Goal: Task Accomplishment & Management: Manage account settings

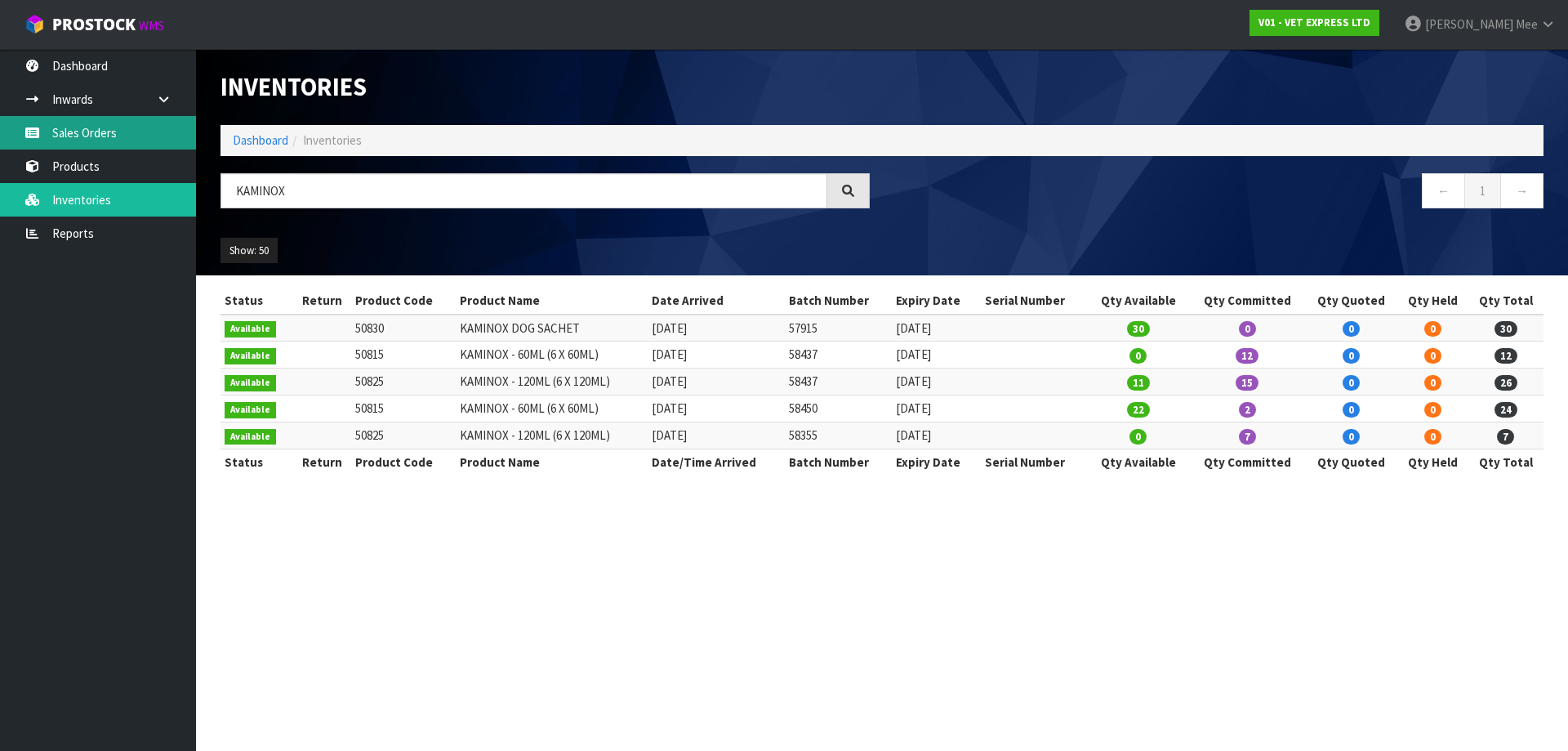
click at [61, 134] on link "Sales Orders" at bounding box center [98, 133] width 196 height 34
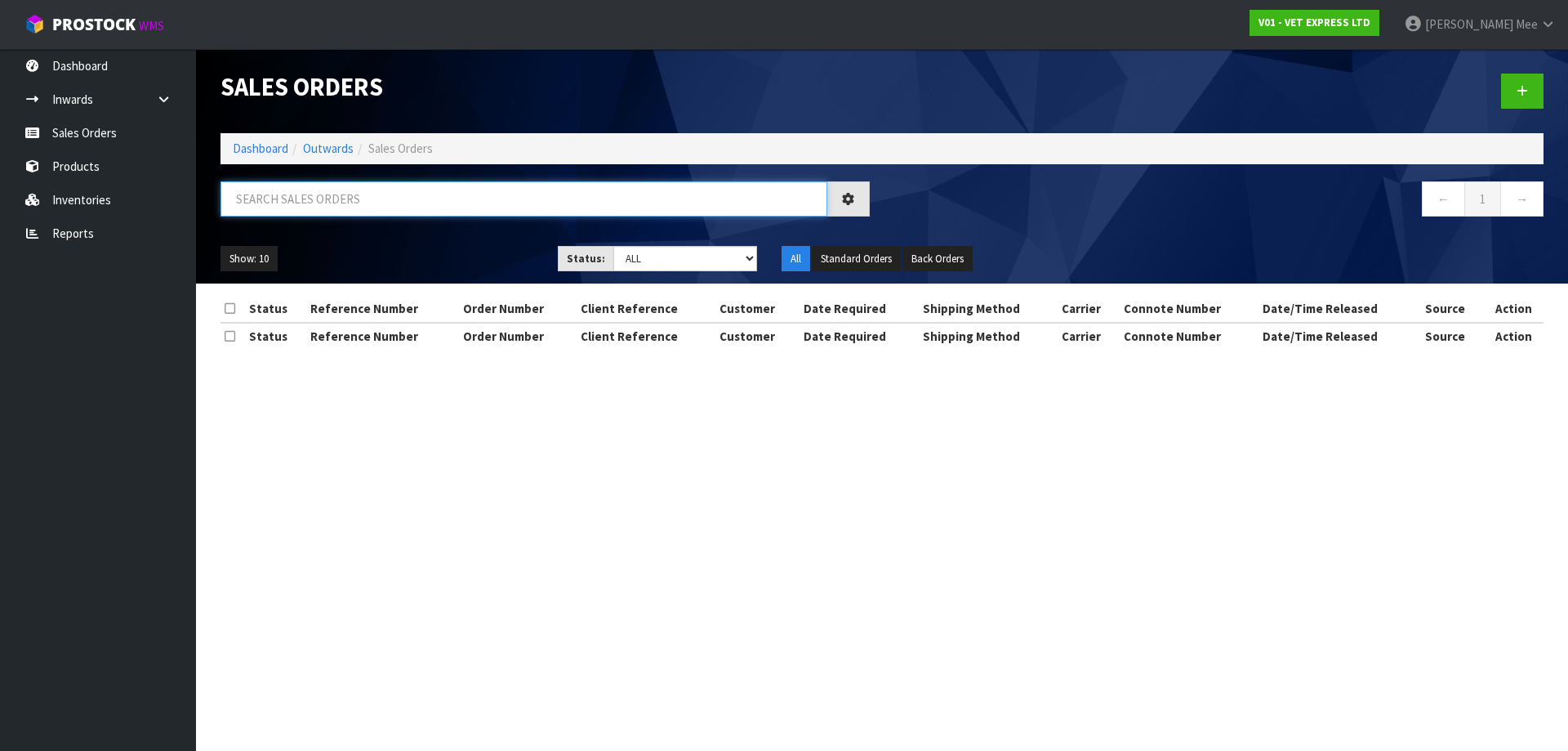
click at [309, 203] on input "text" at bounding box center [523, 198] width 607 height 35
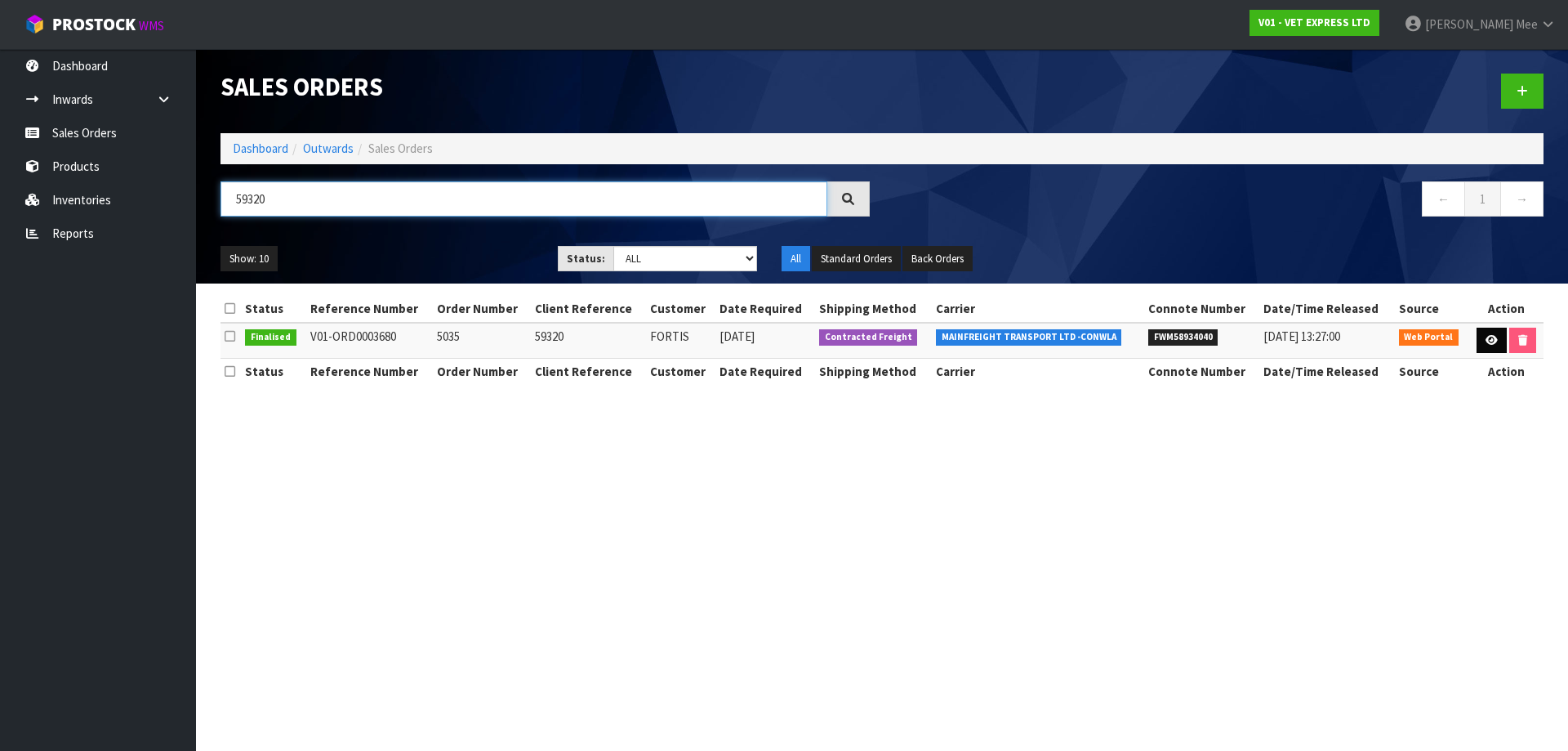
type input "59320"
click at [1496, 343] on link at bounding box center [1491, 340] width 30 height 26
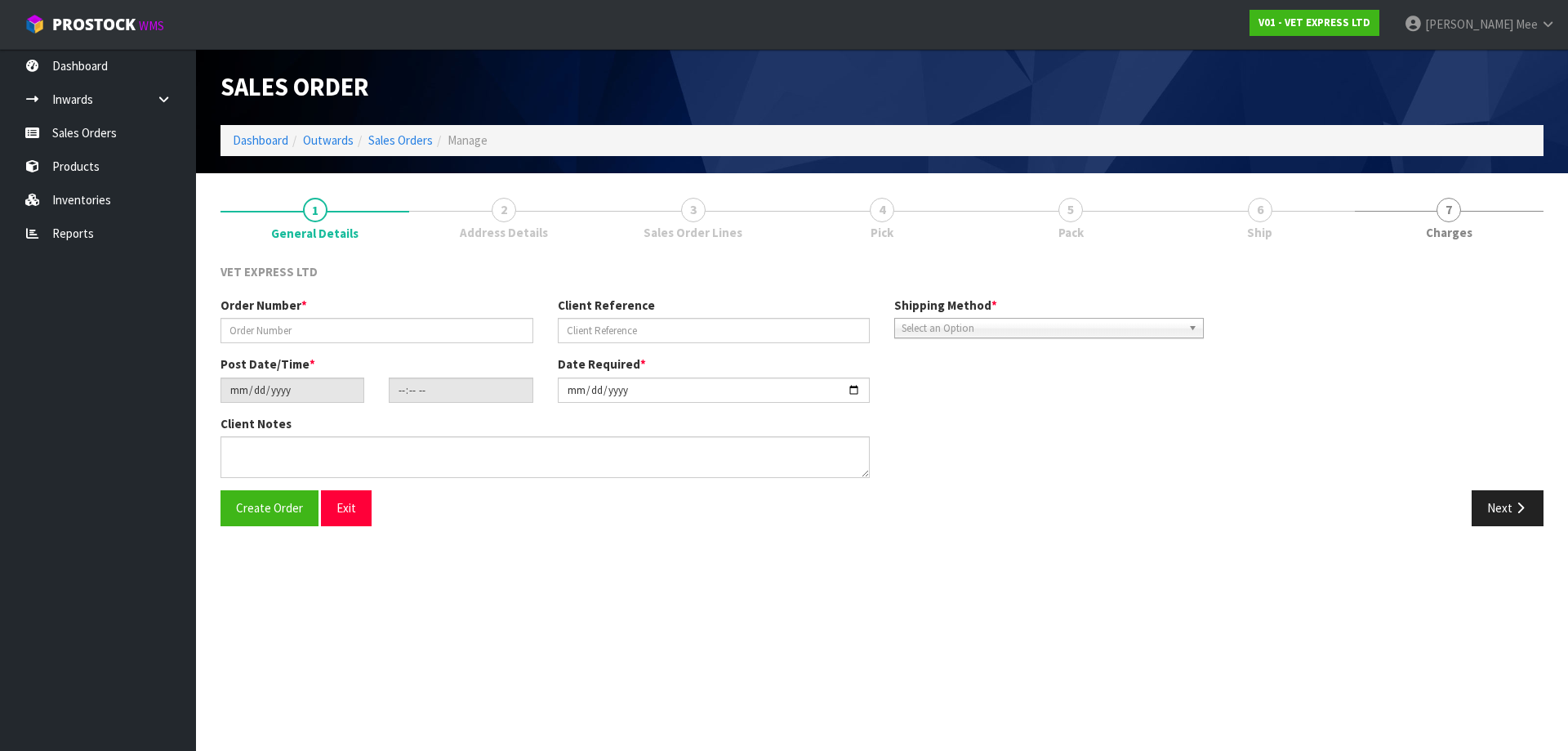
type input "5035"
type input "59320"
type input "[DATE]"
type input "16:17:00.000"
type input "[DATE]"
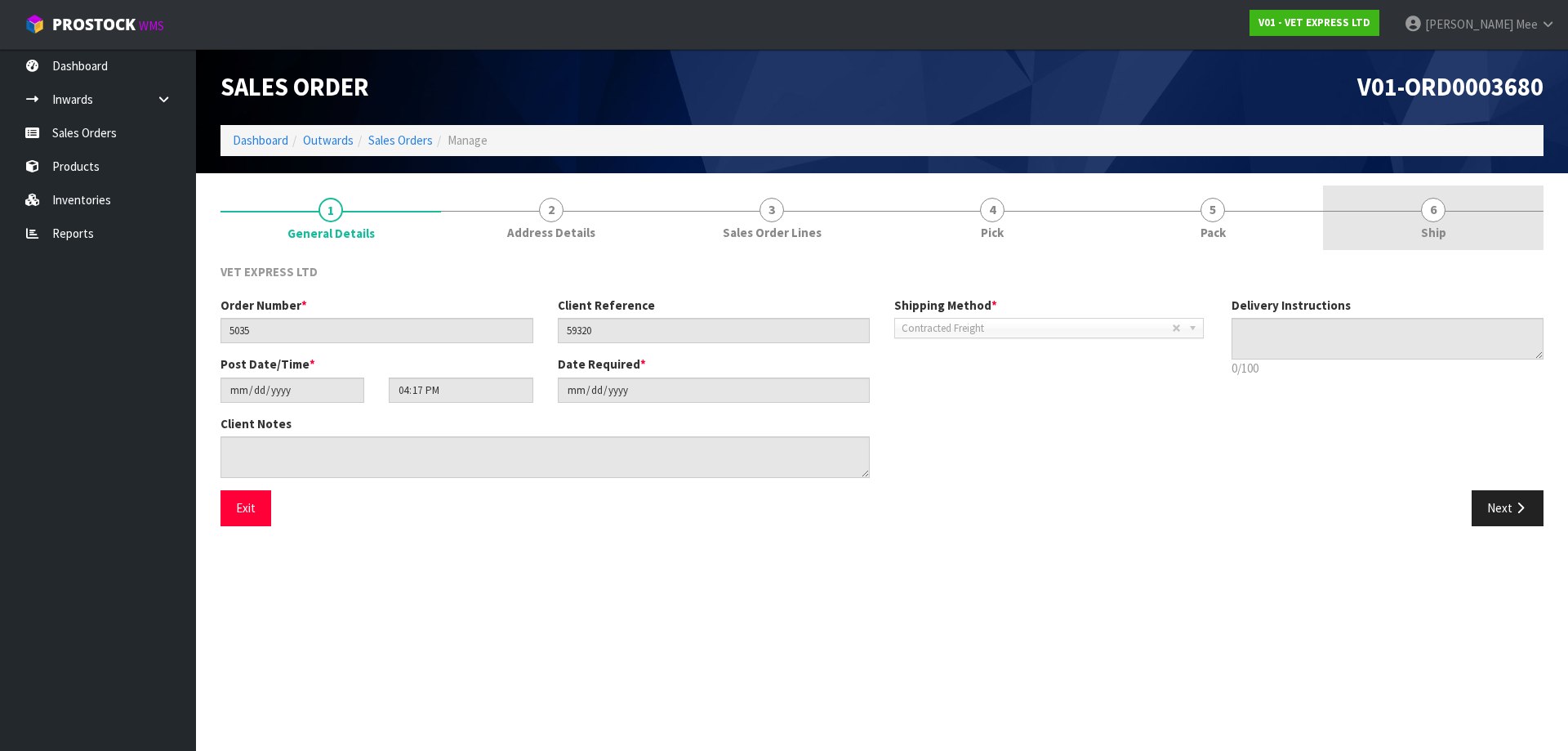
click at [1422, 227] on span "Ship" at bounding box center [1432, 231] width 25 height 17
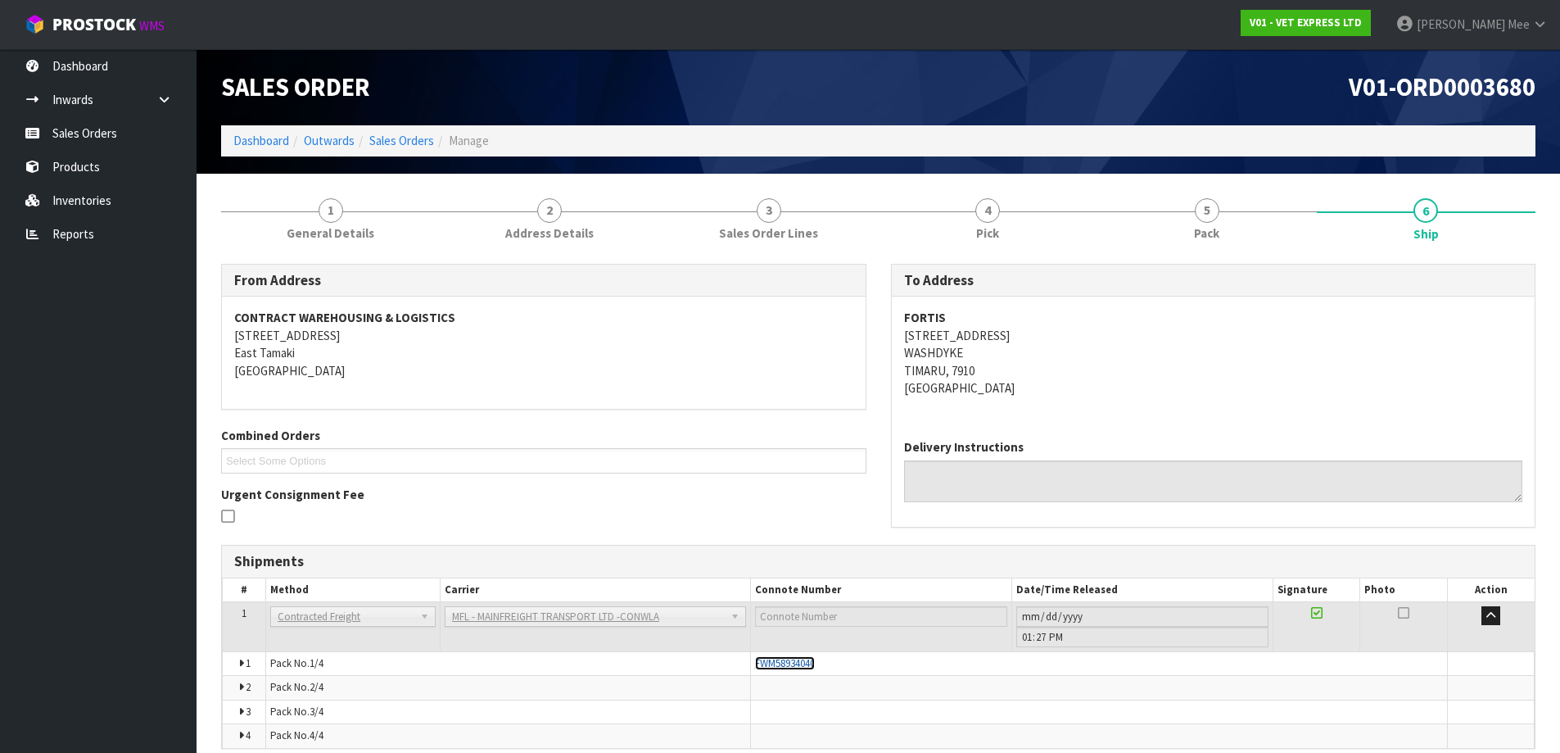
click at [783, 663] on span "FWM58934040" at bounding box center [785, 663] width 60 height 14
click at [71, 206] on link "Inventories" at bounding box center [98, 200] width 197 height 34
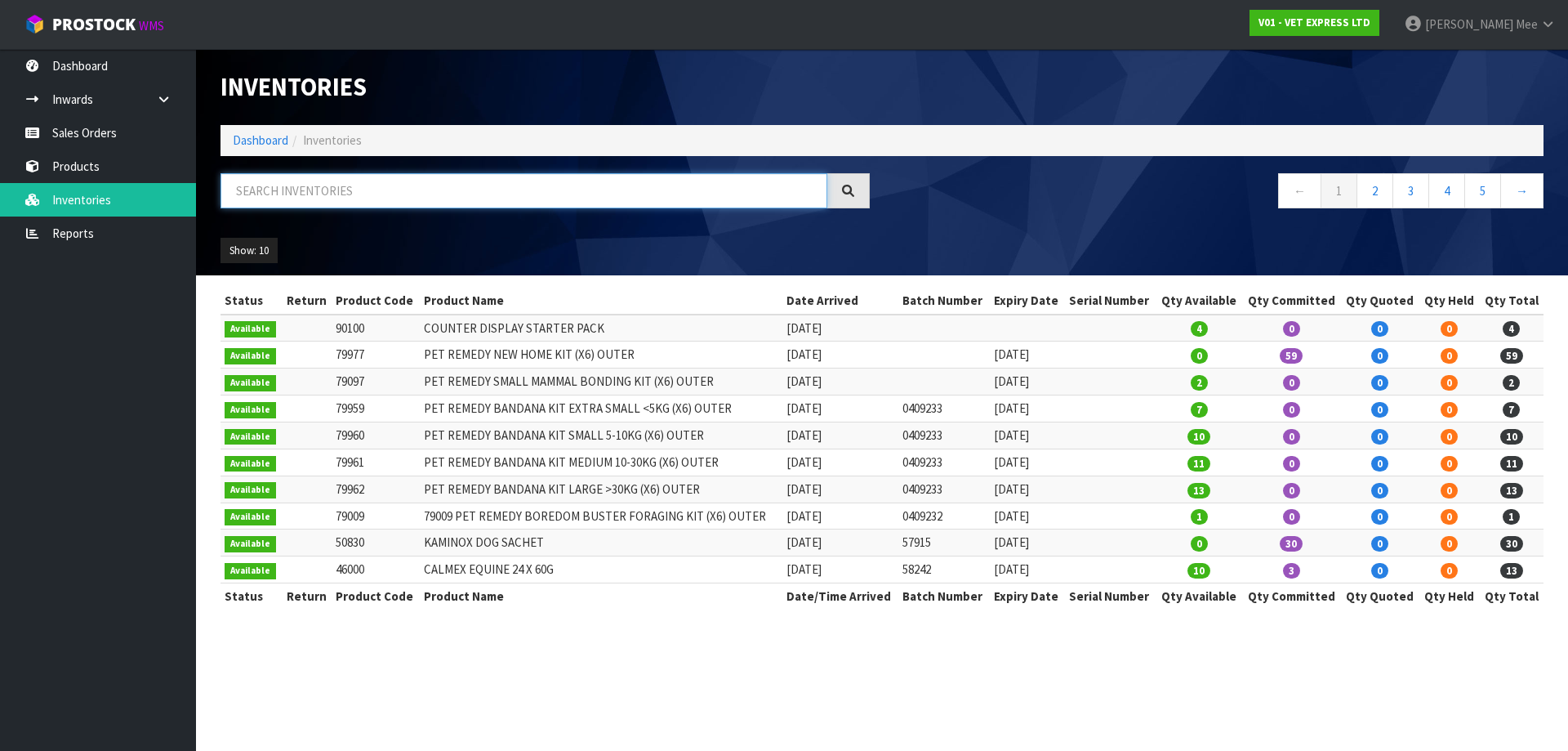
click at [336, 193] on input "text" at bounding box center [523, 190] width 607 height 35
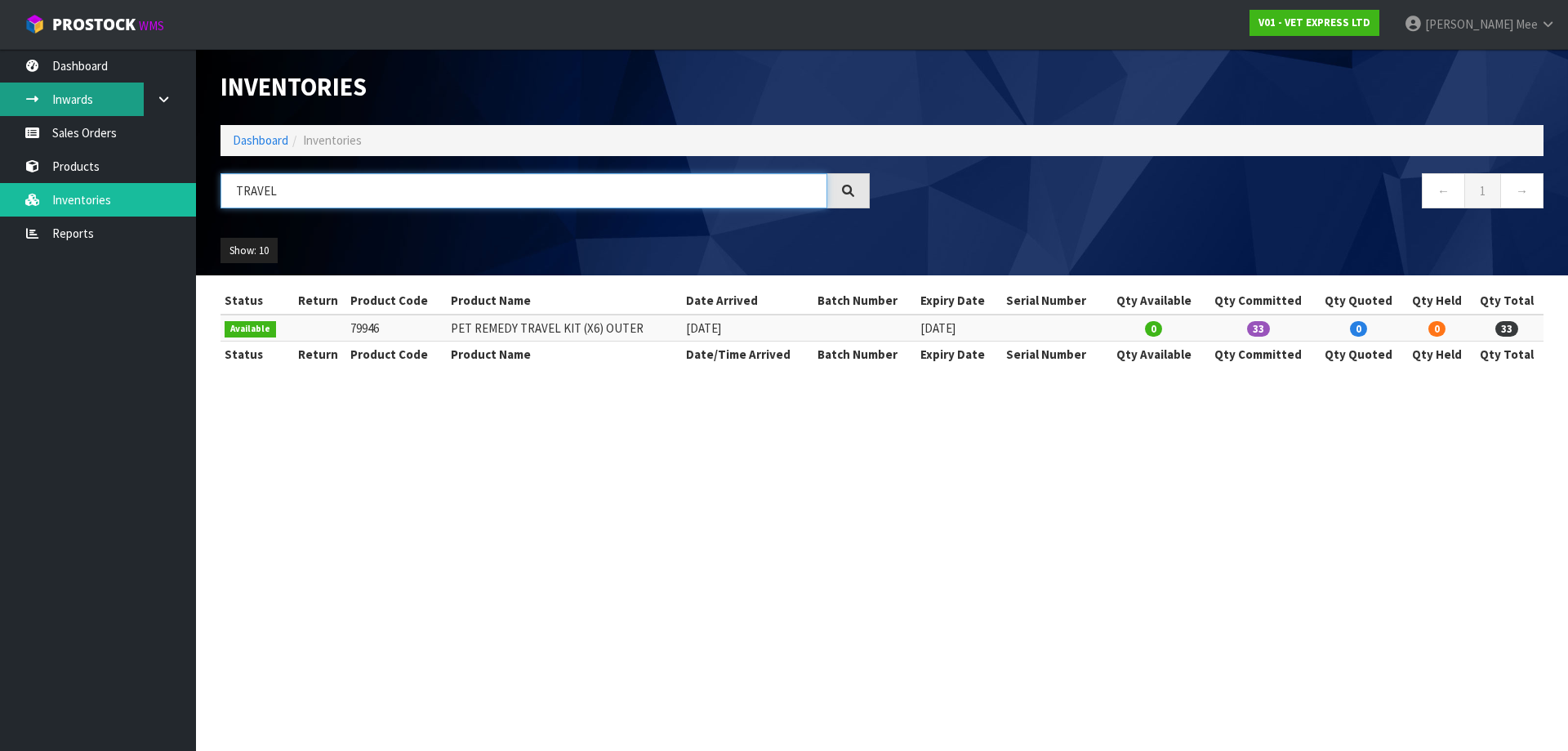
type input "TRAVEL"
click at [64, 103] on link "Inwards" at bounding box center [98, 100] width 196 height 34
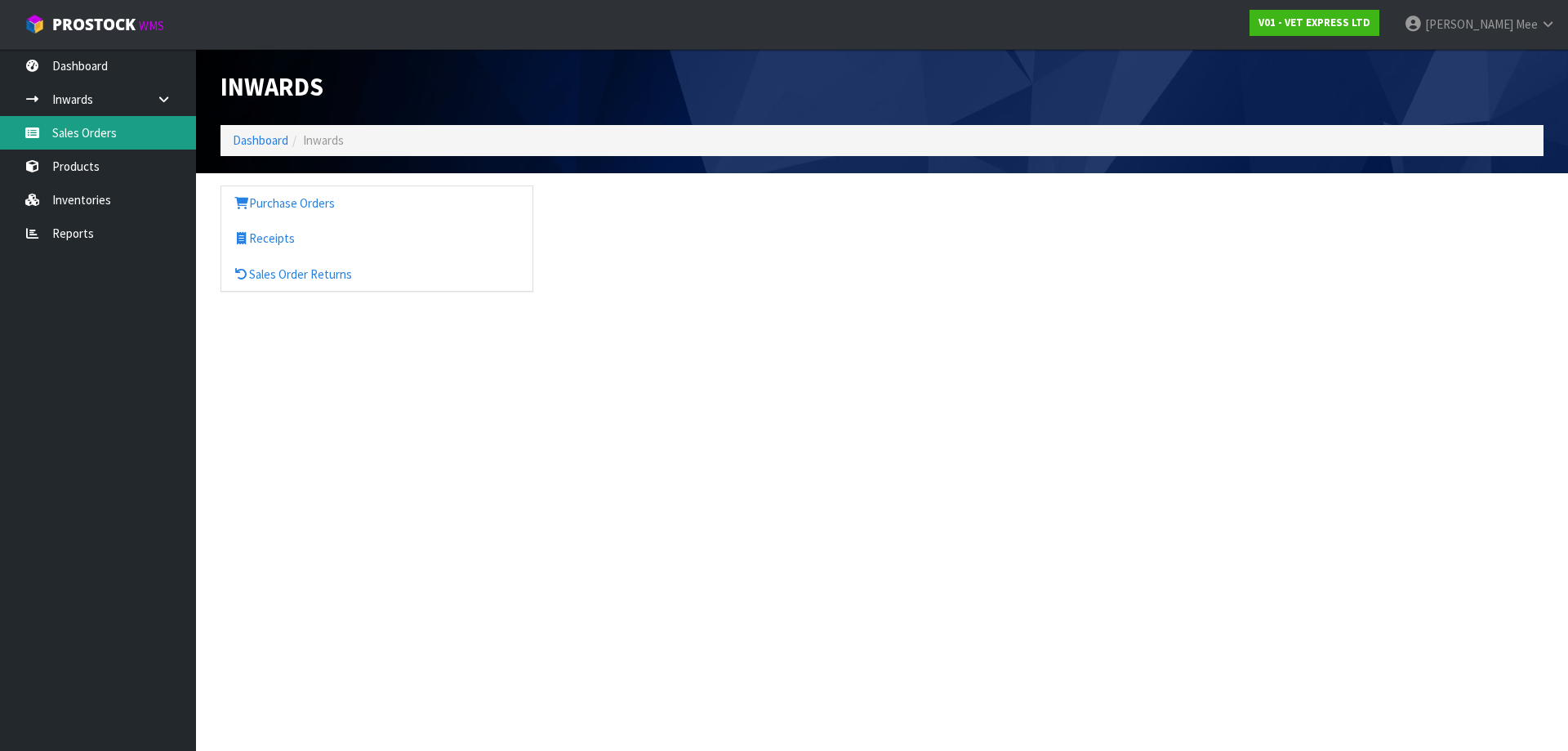
click at [71, 136] on link "Sales Orders" at bounding box center [98, 133] width 196 height 34
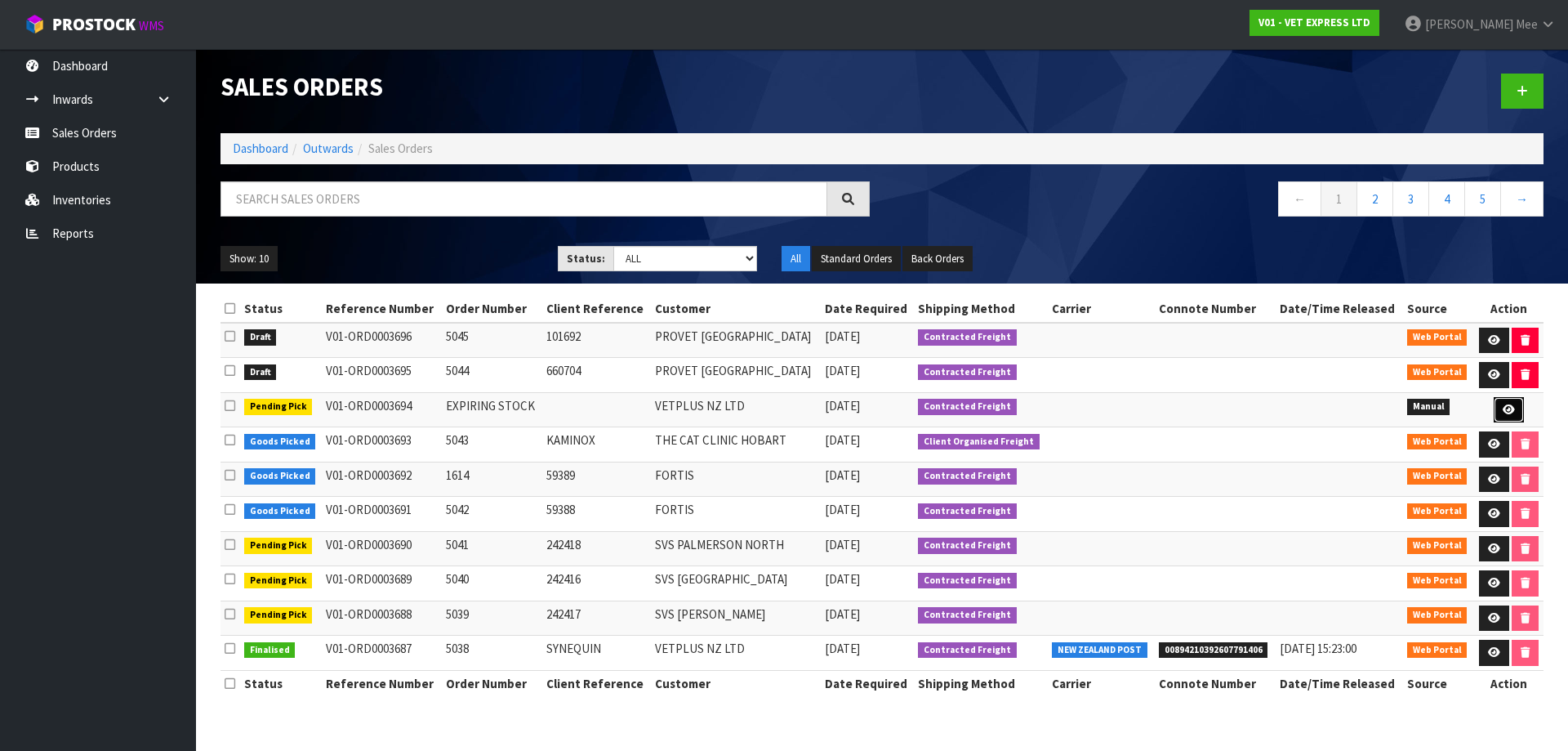
click at [1502, 413] on icon at bounding box center [1508, 409] width 12 height 11
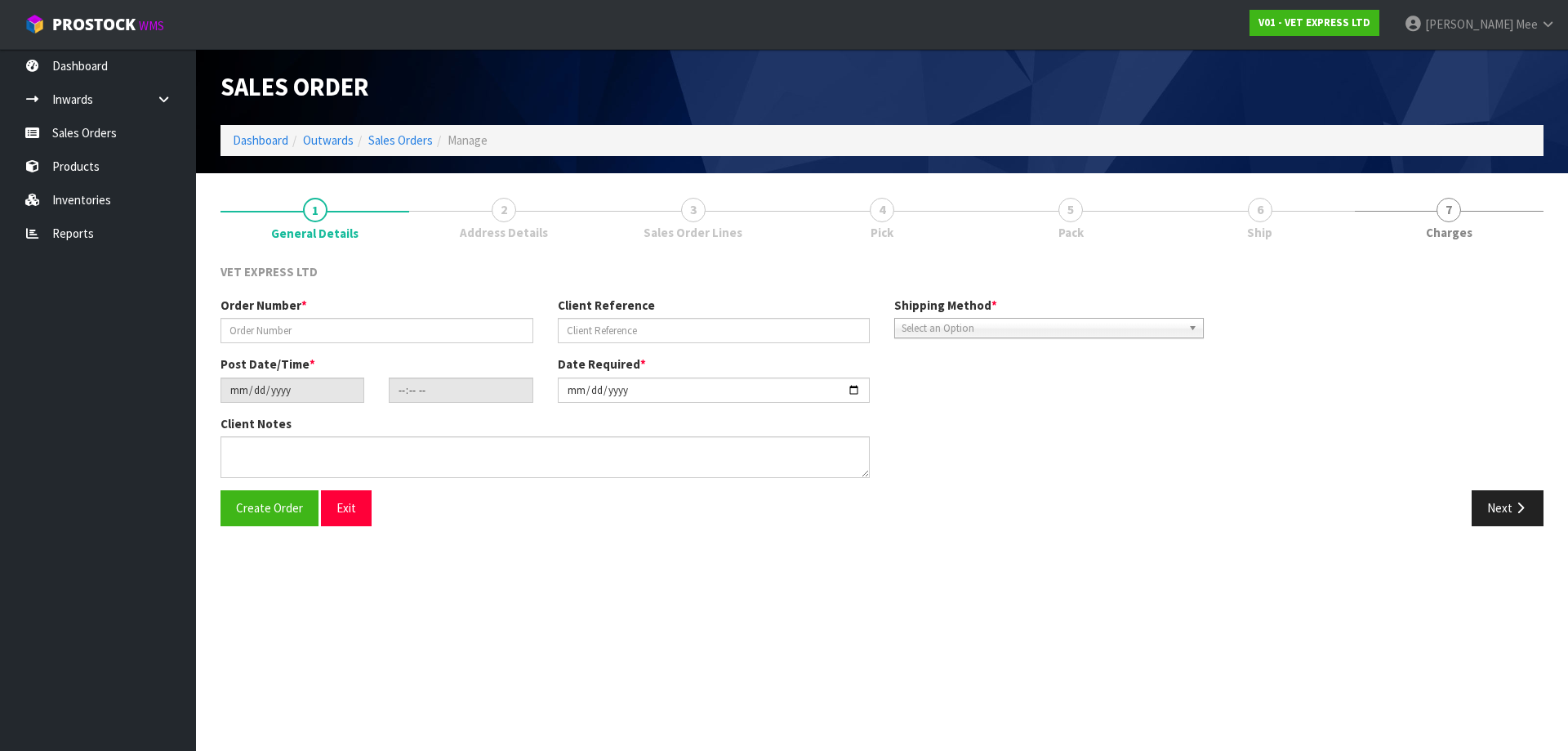
type input "EXPIRING STOCK"
type input "[DATE]"
type input "10:39:00.000"
type input "[DATE]"
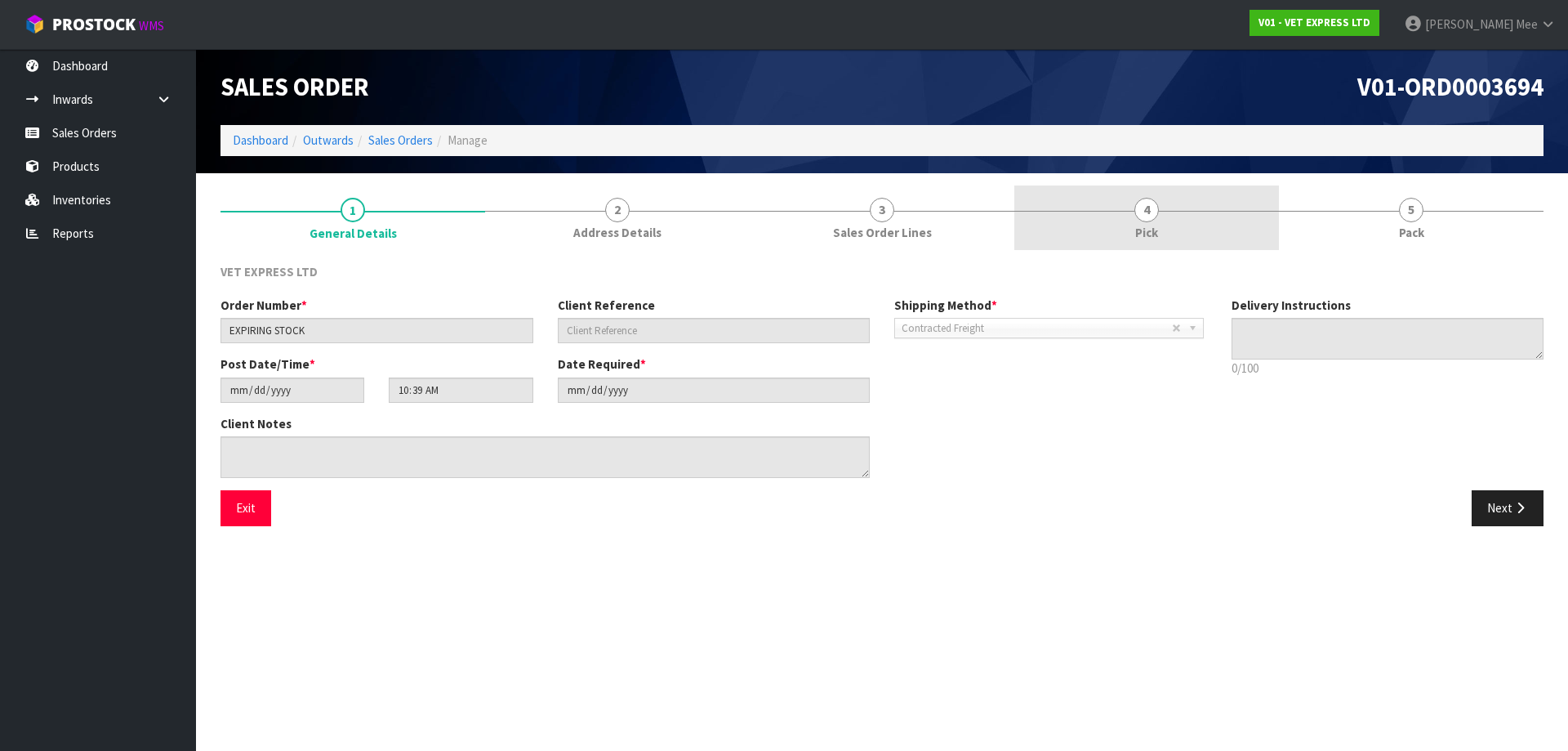
click at [1166, 218] on link "4 Pick" at bounding box center [1145, 217] width 264 height 65
